Goal: Task Accomplishment & Management: Manage account settings

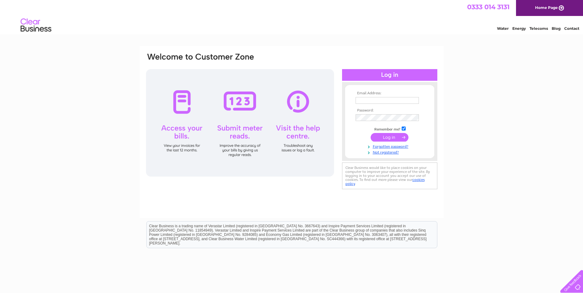
type input "[EMAIL_ADDRESS][DOMAIN_NAME]"
click at [393, 137] on input "submit" at bounding box center [390, 137] width 38 height 9
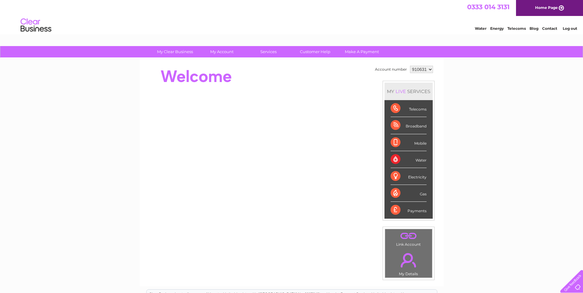
click at [397, 159] on div "Water" at bounding box center [409, 159] width 36 height 17
click at [430, 70] on select "910631" at bounding box center [421, 69] width 23 height 7
click at [572, 28] on link "Log out" at bounding box center [570, 28] width 14 height 5
